Goal: Contribute content: Add original content to the website for others to see

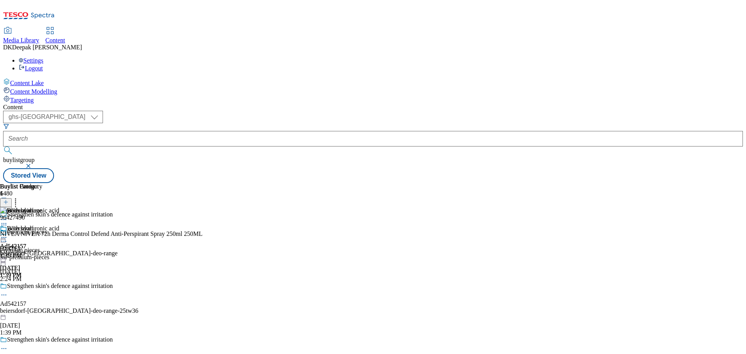
select select "ghs-roi"
click at [101, 111] on select "ghs-roi ghs-[GEOGRAPHIC_DATA]" at bounding box center [53, 117] width 100 height 12
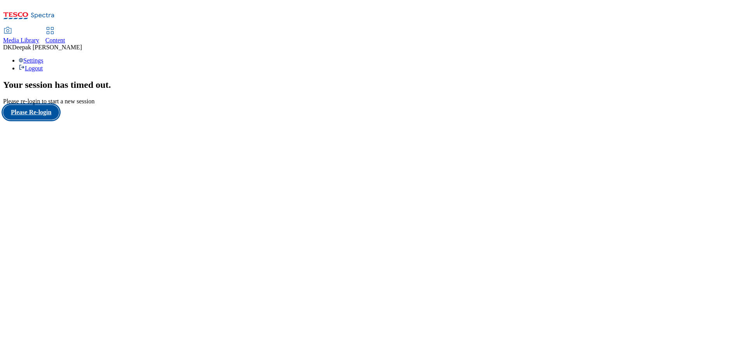
click at [37, 120] on button "Please Re-login" at bounding box center [31, 112] width 56 height 15
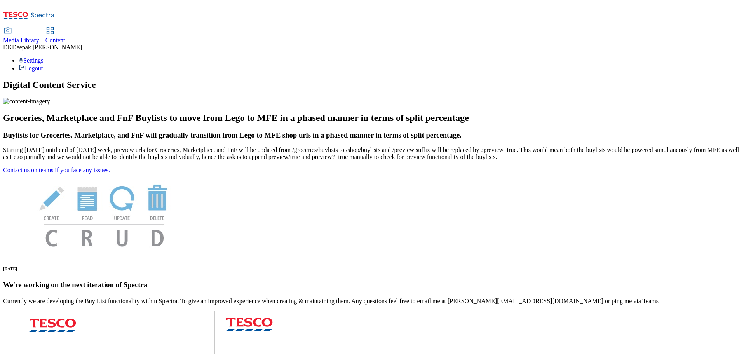
click at [65, 37] on span "Content" at bounding box center [55, 40] width 20 height 7
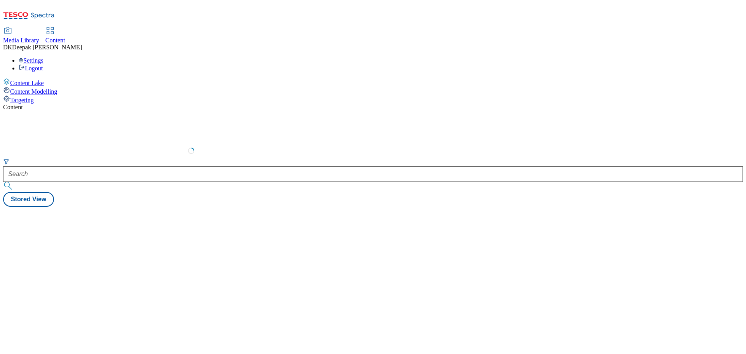
select select "ghs-[GEOGRAPHIC_DATA]"
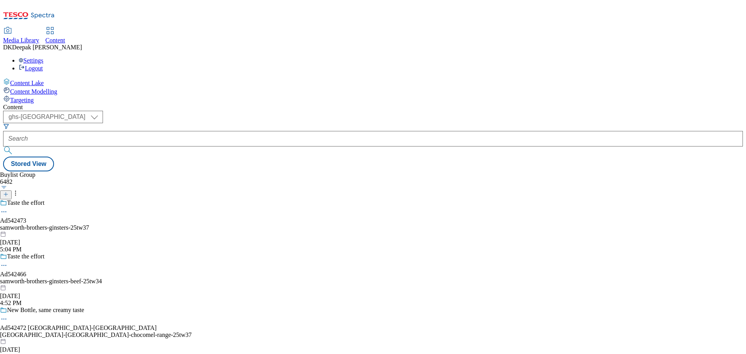
click at [9, 192] on icon at bounding box center [5, 194] width 5 height 5
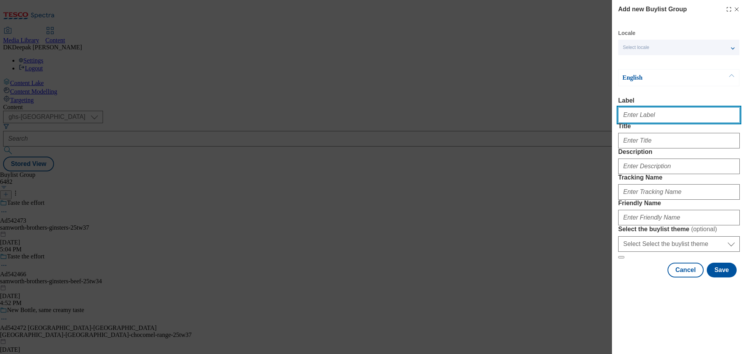
click at [653, 122] on input "Label" at bounding box center [679, 115] width 122 height 16
paste input "Ad542547"
type input "Ad542547"
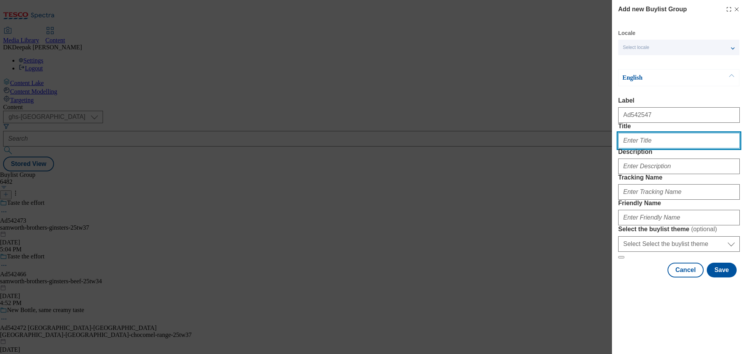
click at [649, 148] on input "Title" at bounding box center [679, 141] width 122 height 16
paste input "Protein packed and full of plant goodness"
type input "Protein packed and full of plant goodness"
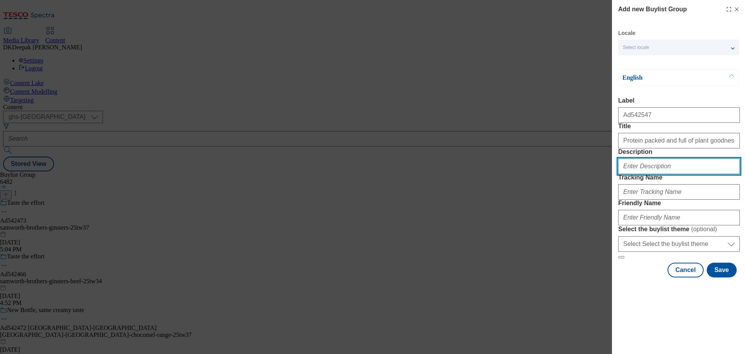
click at [641, 174] on input "Description" at bounding box center [679, 167] width 122 height 16
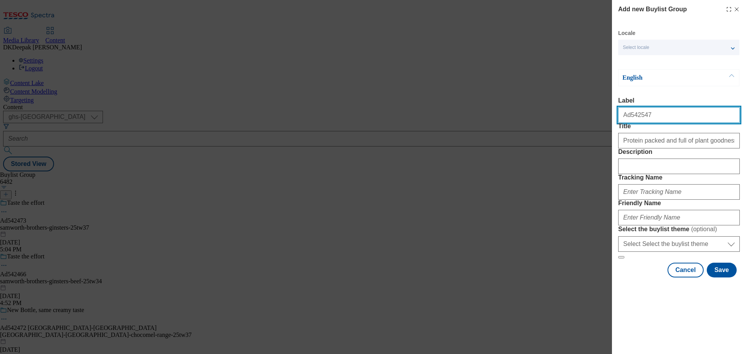
click at [636, 123] on input "Ad542547" at bounding box center [679, 115] width 122 height 16
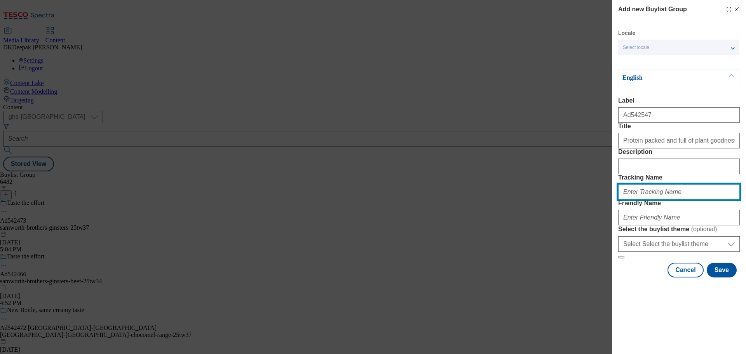
click at [646, 200] on input "Tracking Name" at bounding box center [679, 192] width 122 height 16
paste input "Ad542547"
type input "DH_AD542547"
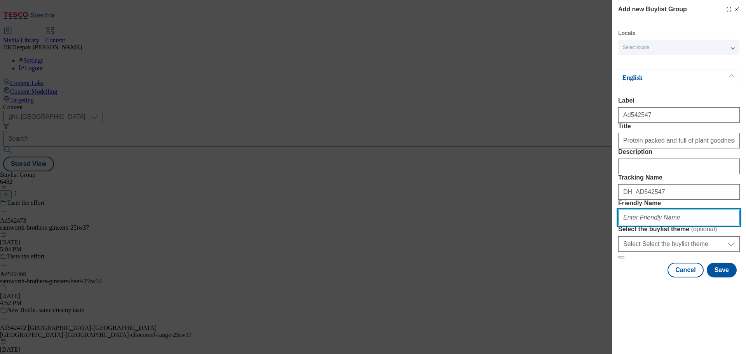
click at [637, 225] on input "Friendly Name" at bounding box center [679, 218] width 122 height 16
drag, startPoint x: 663, startPoint y: 273, endPoint x: 606, endPoint y: 274, distance: 57.5
click at [606, 274] on div "Add new Buylist Group Locale Select locale English Welsh English Label Ad542547…" at bounding box center [373, 177] width 746 height 354
type input "bosh-ready-meals-25tw34"
click at [454, 115] on div "Add new Buylist Group Locale Select locale English Welsh English Label Ad542547…" at bounding box center [373, 177] width 746 height 354
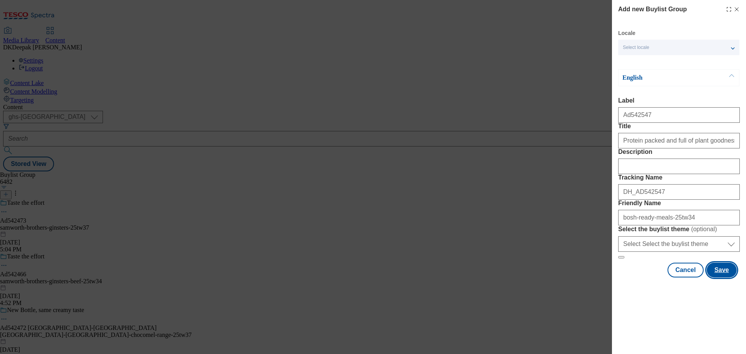
click at [721, 278] on button "Save" at bounding box center [722, 270] width 30 height 15
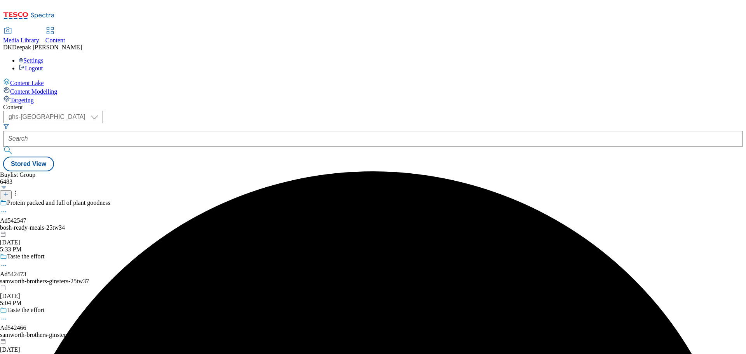
click at [192, 224] on div "bosh-ready-meals-25tw34" at bounding box center [96, 227] width 192 height 7
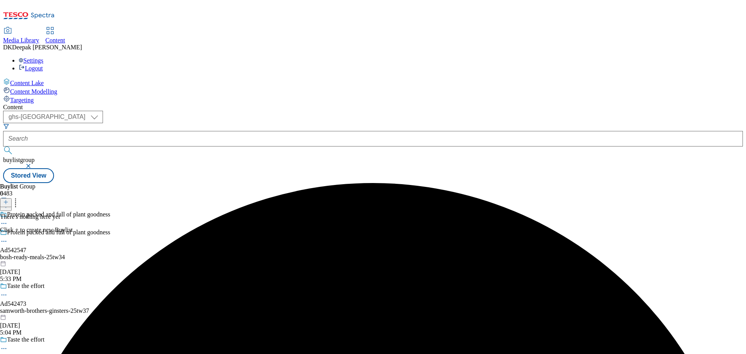
click at [9, 199] on icon at bounding box center [5, 201] width 5 height 5
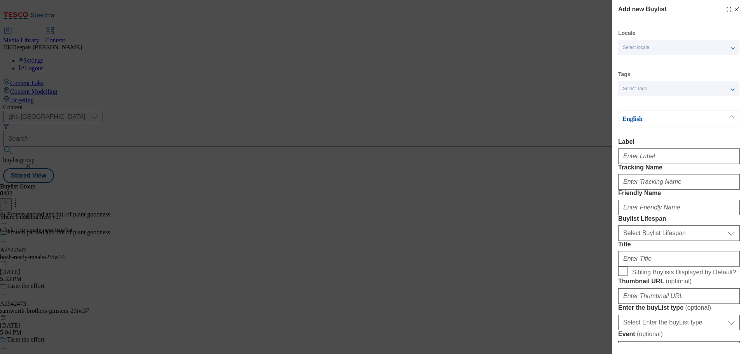
click at [422, 179] on div "Add new Buylist Locale Select locale English Welsh Tags Select Tags fnf marketp…" at bounding box center [373, 177] width 746 height 354
click at [643, 159] on input "Label" at bounding box center [679, 156] width 122 height 16
paste input "Ad542547"
type input "Ad542547"
click at [643, 190] on input "Tracking Name" at bounding box center [679, 182] width 122 height 16
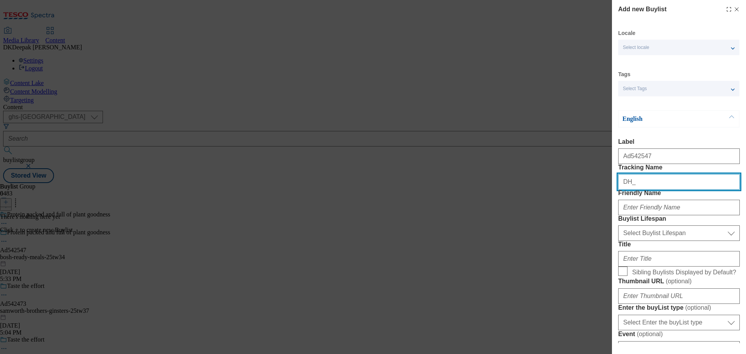
paste input "Ad542547"
type input "DH_AD542547"
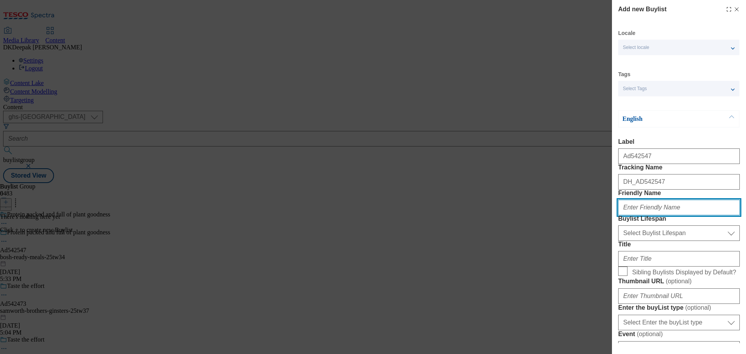
click at [643, 215] on input "Friendly Name" at bounding box center [679, 208] width 122 height 16
type input "bosh"
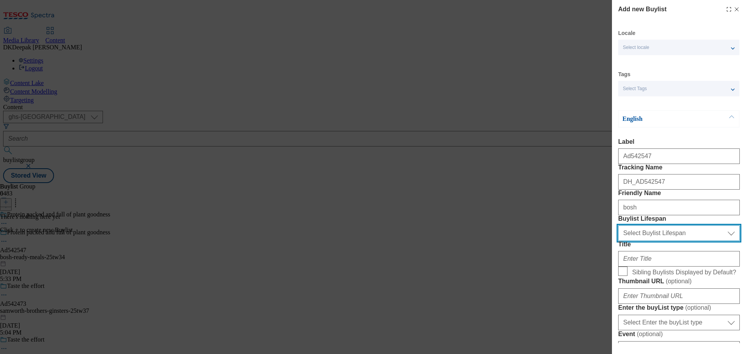
click at [657, 241] on select "Select Buylist Lifespan evergreen seasonal tactical" at bounding box center [679, 233] width 122 height 16
select select "tactical"
click at [618, 241] on select "Select Buylist Lifespan evergreen seasonal tactical" at bounding box center [679, 233] width 122 height 16
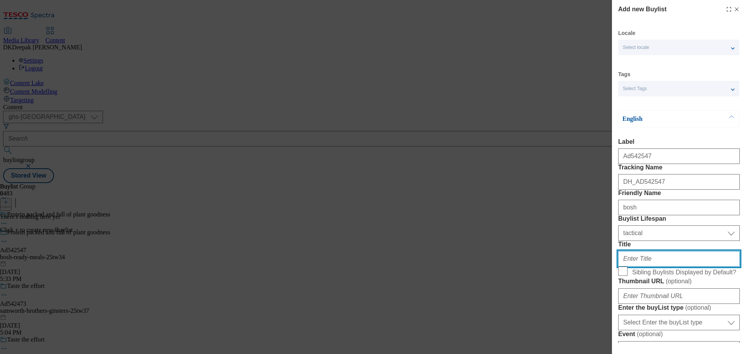
click at [648, 267] on input "Title" at bounding box center [679, 259] width 122 height 16
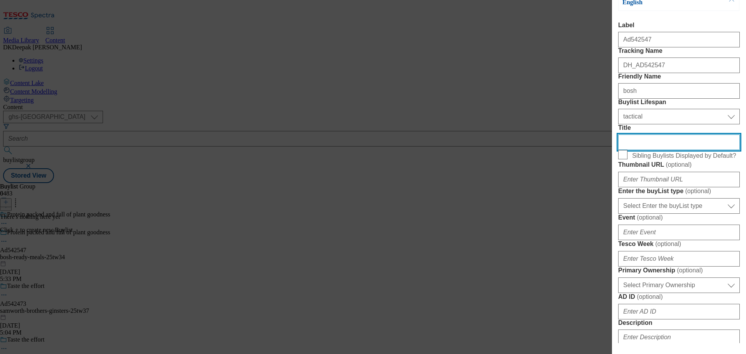
scroll to position [194, 0]
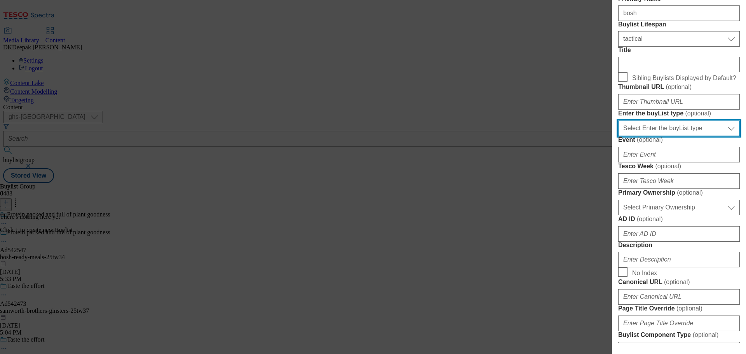
click at [657, 136] on select "Select Enter the buyList type event supplier funded long term >4 weeks supplier…" at bounding box center [679, 128] width 122 height 16
select select "supplier funded short term 1-3 weeks"
click at [618, 136] on select "Select Enter the buyList type event supplier funded long term >4 weeks supplier…" at bounding box center [679, 128] width 122 height 16
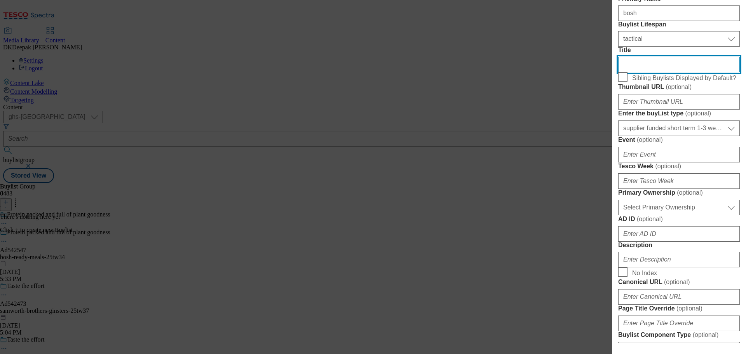
click at [639, 72] on input "Title" at bounding box center [679, 65] width 122 height 16
click at [650, 72] on input "Title" at bounding box center [679, 65] width 122 height 16
paste input "From bestselling cookbook authors Henry Firth & Ian Theasby"
type input "From bestselling cookbook authors Henry Firth & Ian Theasby"
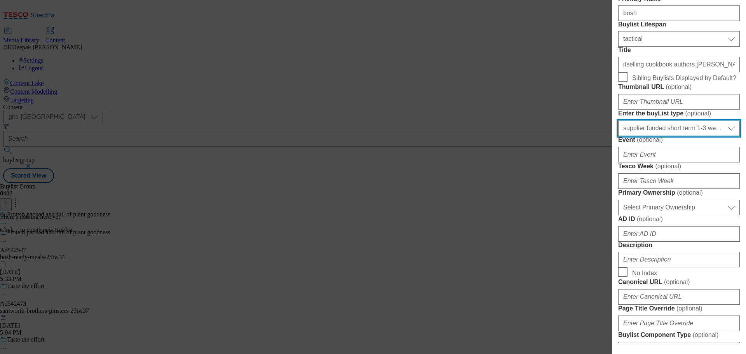
click at [657, 136] on select "Select Enter the buyList type event supplier funded long term >4 weeks supplier…" at bounding box center [679, 128] width 122 height 16
click at [618, 136] on select "Select Enter the buyList type event supplier funded long term >4 weeks supplier…" at bounding box center [679, 128] width 122 height 16
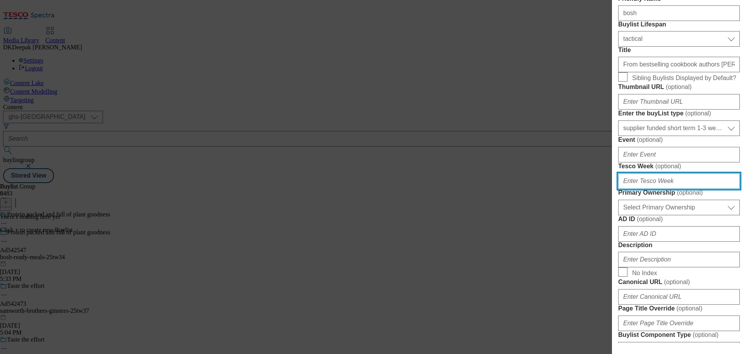
click at [633, 189] on input "Tesco Week ( optional )" at bounding box center [679, 181] width 122 height 16
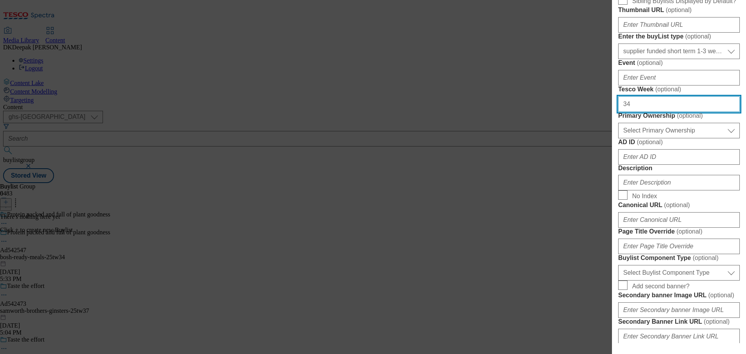
scroll to position [272, 0]
type input "34"
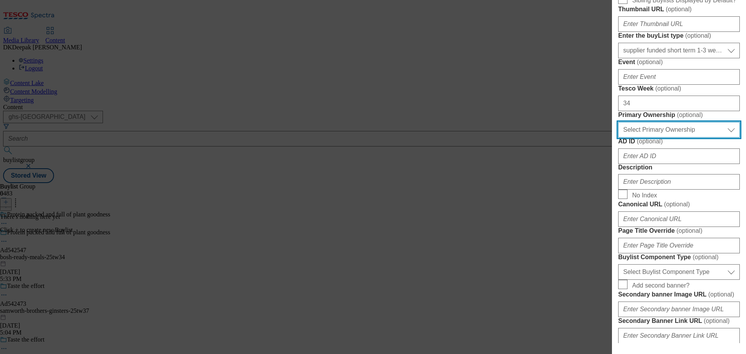
click at [641, 138] on select "Select Primary Ownership tesco dunnhumby" at bounding box center [679, 130] width 122 height 16
select select "dunnhumby"
click at [618, 138] on select "Select Primary Ownership tesco dunnhumby" at bounding box center [679, 130] width 122 height 16
drag, startPoint x: 439, startPoint y: 214, endPoint x: 468, endPoint y: 221, distance: 29.3
click at [439, 214] on div "Add new Buylist Locale Select locale English Welsh Tags Select Tags fnf marketp…" at bounding box center [373, 177] width 746 height 354
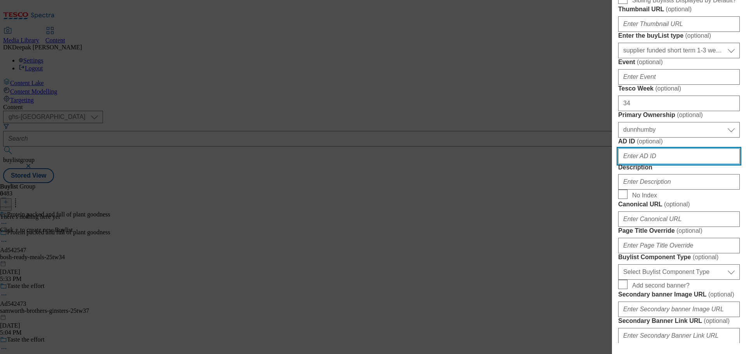
drag, startPoint x: 651, startPoint y: 301, endPoint x: 642, endPoint y: 301, distance: 8.9
click at [651, 164] on input "AD ID ( optional )" at bounding box center [679, 156] width 122 height 16
paste input "Ad542547"
drag, startPoint x: 628, startPoint y: 297, endPoint x: 595, endPoint y: 295, distance: 33.1
click at [595, 295] on div "Add new Buylist Locale Select locale English Welsh Tags Select Tags fnf marketp…" at bounding box center [373, 177] width 746 height 354
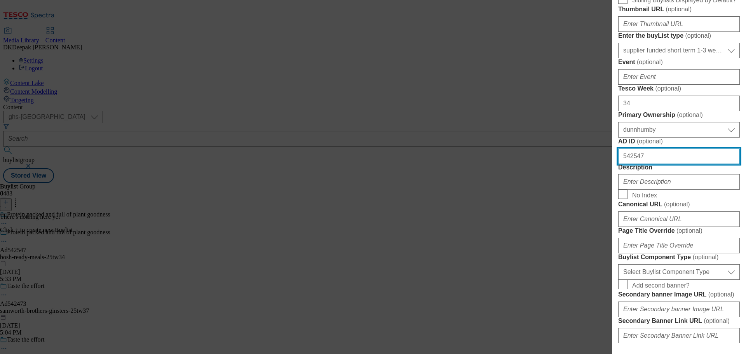
type input "542547"
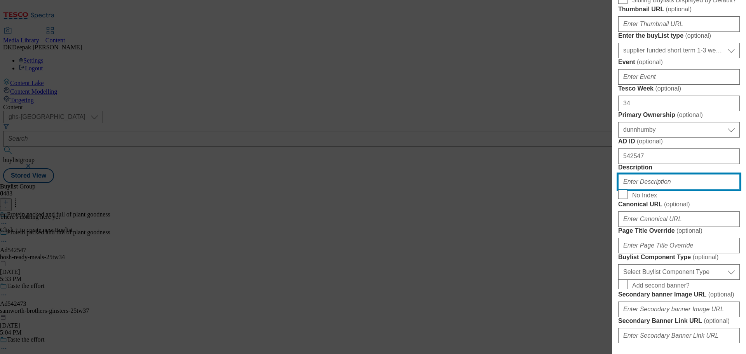
click at [678, 190] on input "Description" at bounding box center [679, 182] width 122 height 16
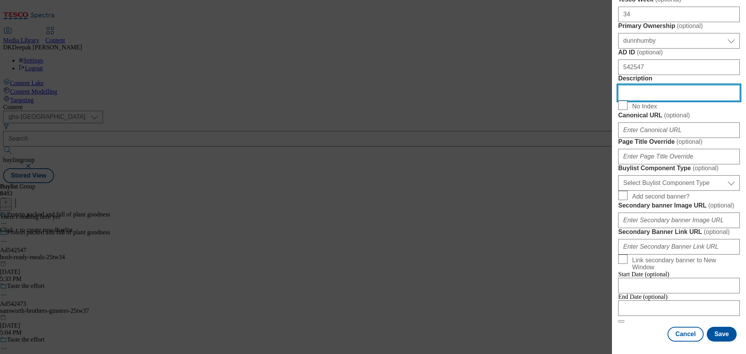
scroll to position [428, 0]
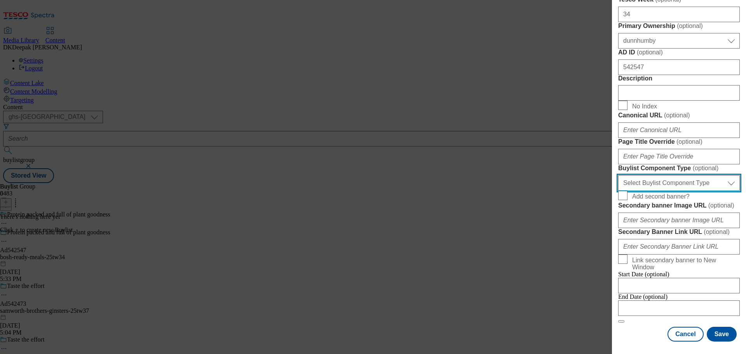
click at [662, 191] on select "Select Buylist Component Type Banner Competition Header Meal" at bounding box center [679, 183] width 122 height 16
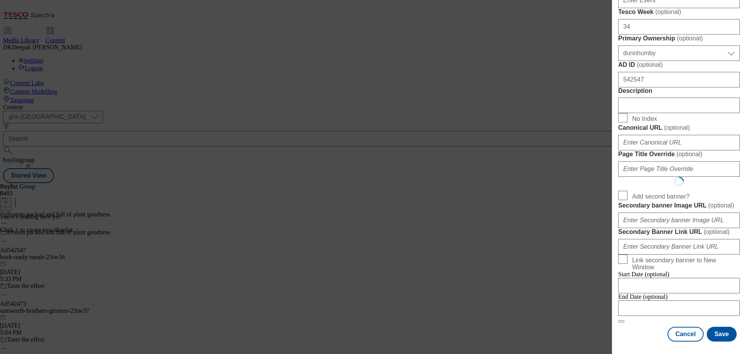
select select "Banner"
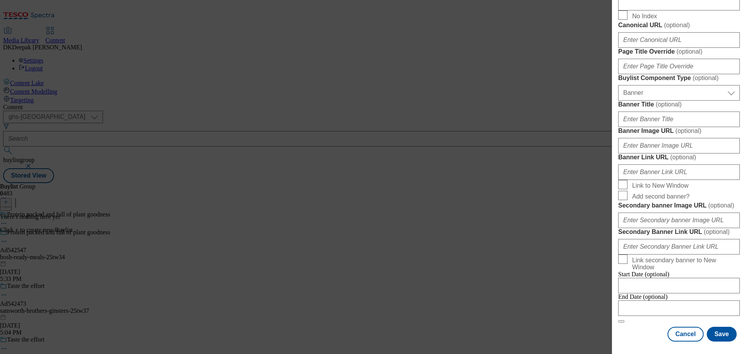
scroll to position [784, 0]
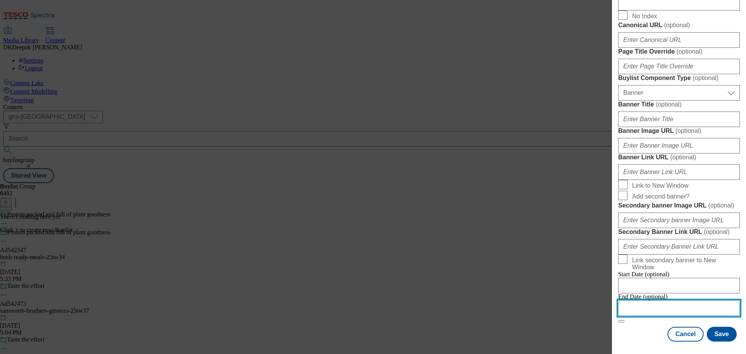
click at [657, 300] on input "Modal" at bounding box center [679, 308] width 122 height 16
select select "2025"
select select "October"
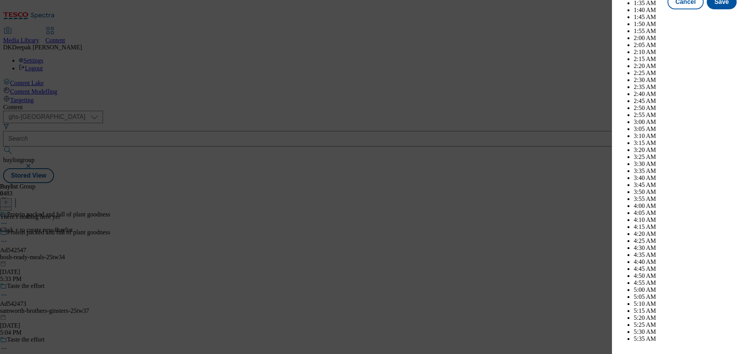
scroll to position [3030, 0]
select select "2026"
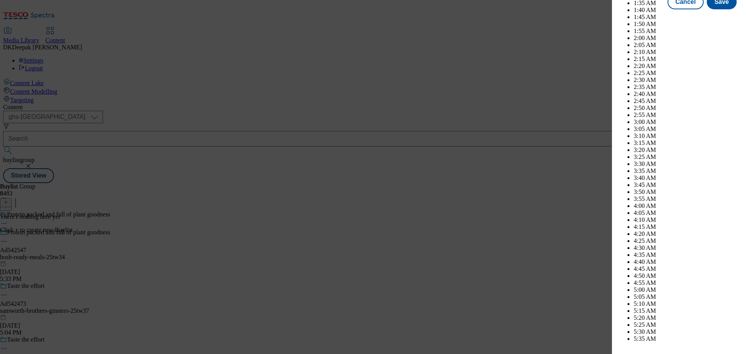
select select "January"
click at [720, 16] on button "Save" at bounding box center [722, 9] width 30 height 15
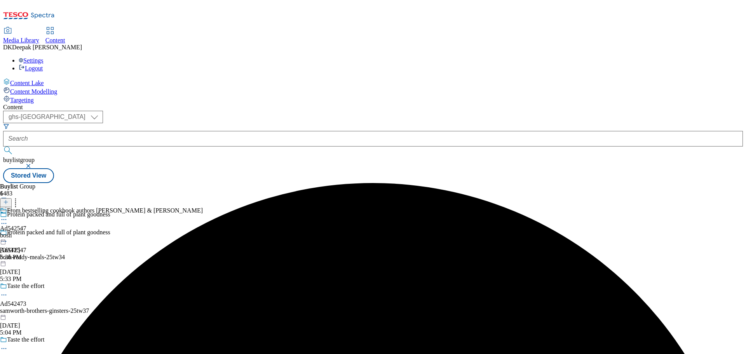
click at [203, 232] on div "bosh" at bounding box center [101, 235] width 203 height 7
click at [9, 199] on icon at bounding box center [5, 201] width 5 height 5
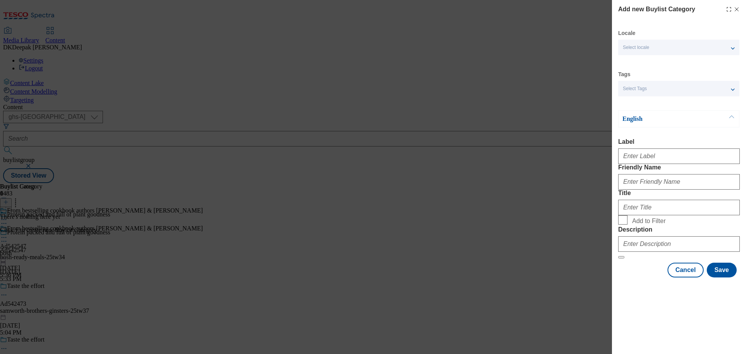
drag, startPoint x: 567, startPoint y: 108, endPoint x: 604, endPoint y: 115, distance: 37.1
click at [567, 108] on div "Add new Buylist Category Locale Select locale English Welsh Tags Select Tags fn…" at bounding box center [373, 177] width 746 height 354
click at [659, 158] on input "Label" at bounding box center [679, 156] width 122 height 16
paste input "Ad542547"
type input "Ad542547"
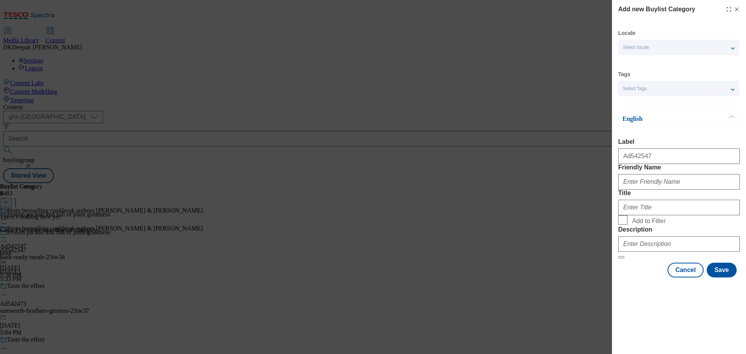
drag, startPoint x: 560, startPoint y: 349, endPoint x: 606, endPoint y: 292, distance: 73.6
click at [560, 349] on div "Add new Buylist Category Locale Select locale English Welsh Tags Select Tags fn…" at bounding box center [373, 177] width 746 height 354
click at [655, 190] on input "Friendly Name" at bounding box center [679, 182] width 122 height 16
paste input "bosh-ready-meals"
type input "bosh-ready-meals"
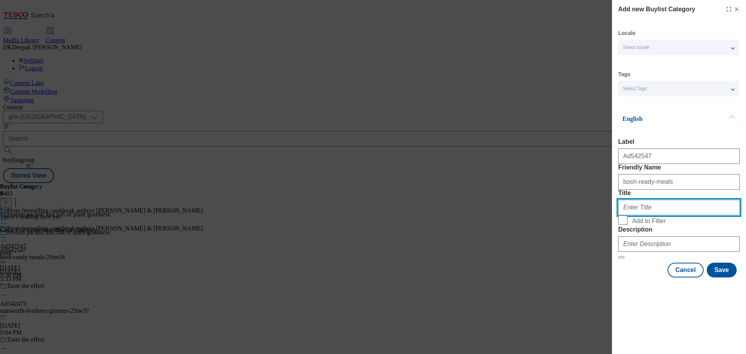
click at [644, 215] on input "Title" at bounding box center [679, 208] width 122 height 16
type input "Bosh"
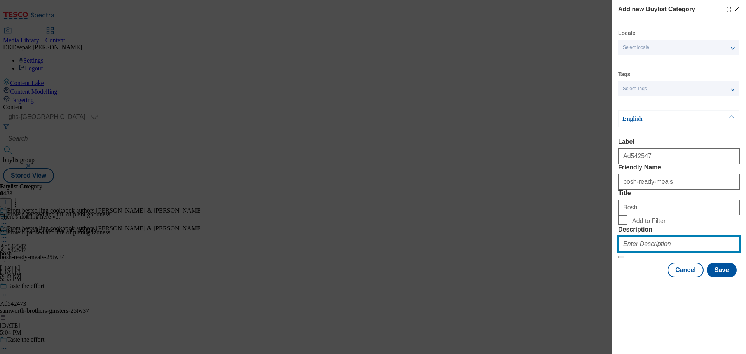
click at [658, 252] on input "Description" at bounding box center [679, 244] width 122 height 16
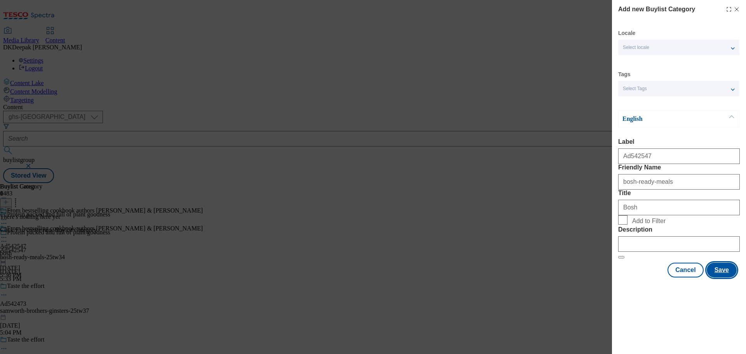
click at [716, 278] on button "Save" at bounding box center [722, 270] width 30 height 15
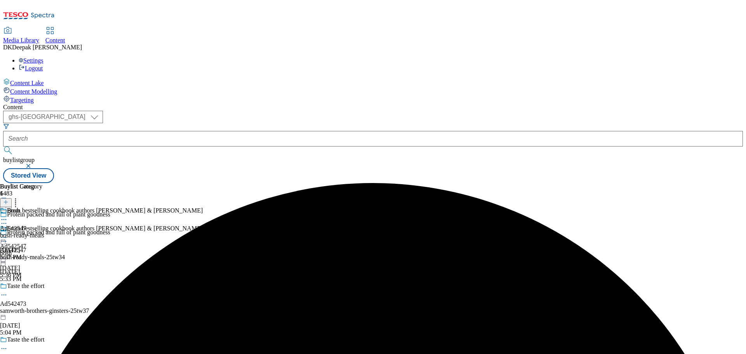
click at [8, 237] on icon at bounding box center [4, 241] width 8 height 8
click at [36, 253] on button "Edit" at bounding box center [26, 257] width 21 height 9
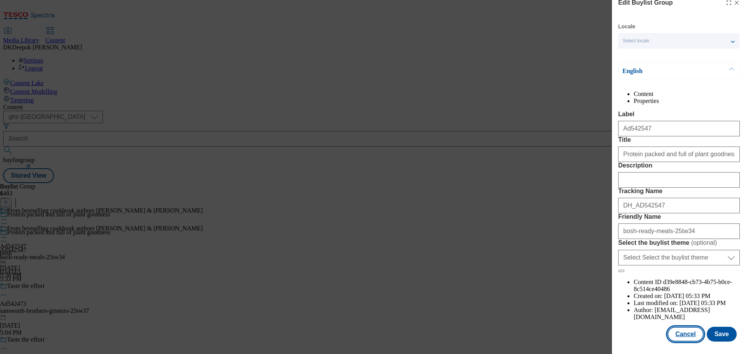
click at [690, 332] on button "Cancel" at bounding box center [686, 334] width 36 height 15
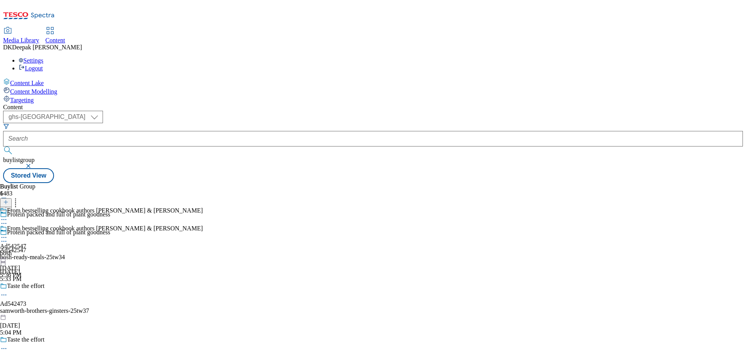
click at [203, 250] on div "bosh" at bounding box center [101, 253] width 203 height 7
click at [44, 207] on div "Bosh Ad542547 bosh-ready-meals Oct 9, 2025 5:37 PM" at bounding box center [22, 234] width 44 height 54
click at [12, 198] on button at bounding box center [6, 202] width 12 height 9
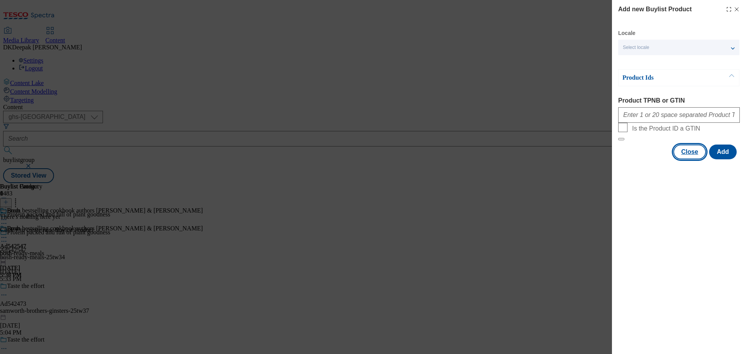
click at [692, 159] on button "Close" at bounding box center [690, 152] width 33 height 15
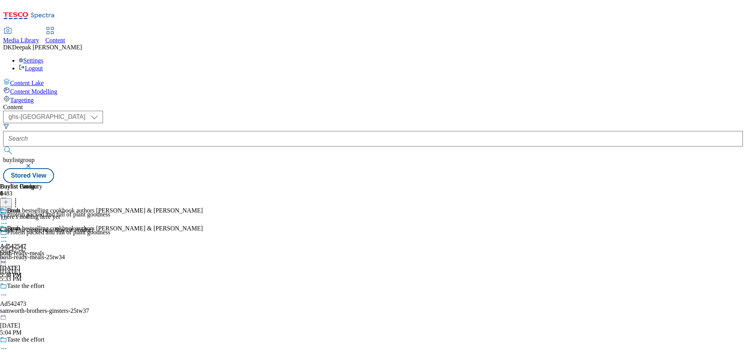
click at [44, 250] on div "bosh-ready-meals" at bounding box center [22, 253] width 44 height 7
click at [44, 225] on div "Bosh Ad542547 bosh-ready-meals Oct 9, 2025 5:37 PM" at bounding box center [22, 252] width 44 height 54
click at [8, 234] on icon at bounding box center [4, 238] width 8 height 8
click at [42, 287] on span "Preview" at bounding box center [33, 290] width 18 height 6
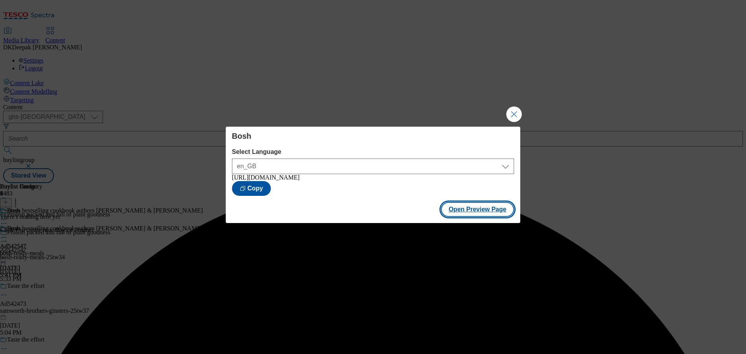
click at [485, 209] on button "Open Preview Page" at bounding box center [477, 209] width 73 height 15
